Goal: Information Seeking & Learning: Learn about a topic

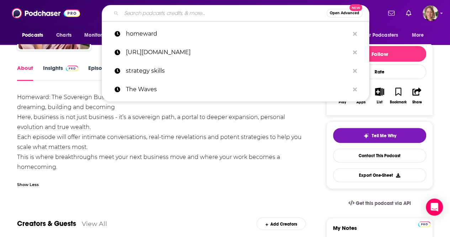
click at [201, 16] on input "Search podcasts, credits, & more..." at bounding box center [223, 12] width 205 height 11
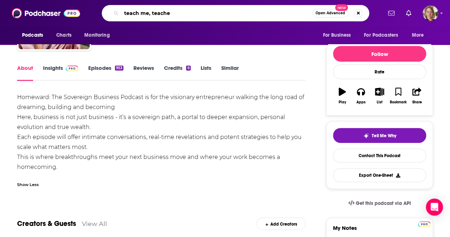
type input "teach me, teacher"
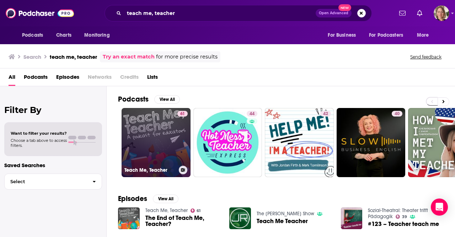
click at [153, 131] on link "61 Teach Me, Teacher" at bounding box center [156, 142] width 69 height 69
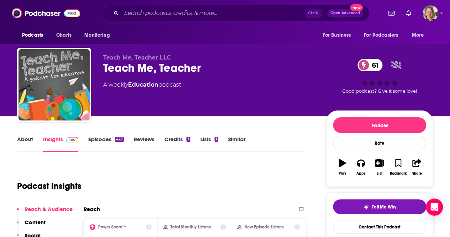
click at [26, 141] on link "About" at bounding box center [25, 144] width 16 height 16
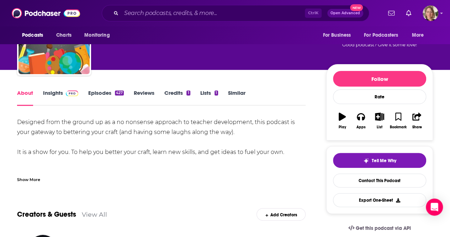
scroll to position [71, 0]
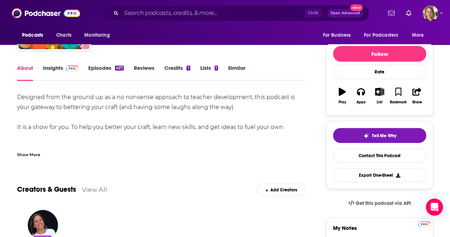
click at [27, 154] on div "Show More" at bounding box center [28, 153] width 23 height 7
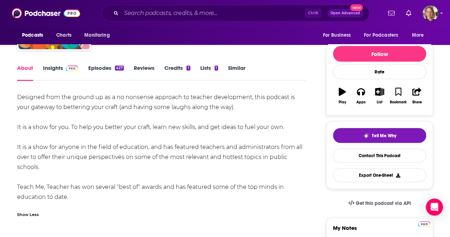
drag, startPoint x: 74, startPoint y: 195, endPoint x: 16, endPoint y: 97, distance: 114.2
copy div "Designed from the ground up as a no nonsense approach to teacher development, t…"
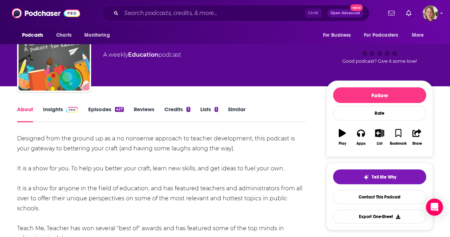
scroll to position [0, 0]
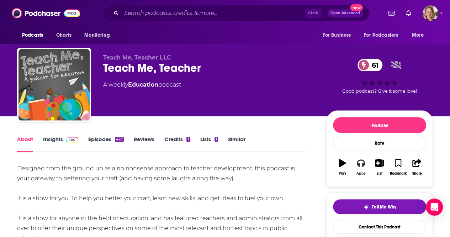
click at [358, 167] on button "Apps" at bounding box center [361, 167] width 19 height 26
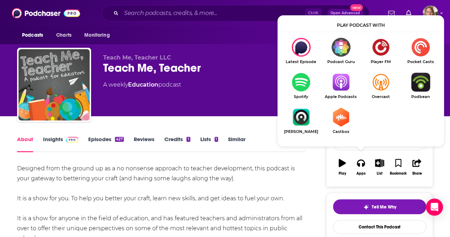
click at [342, 85] on img "Show Listen On dropdown" at bounding box center [341, 82] width 40 height 19
